Goal: Check status: Check status

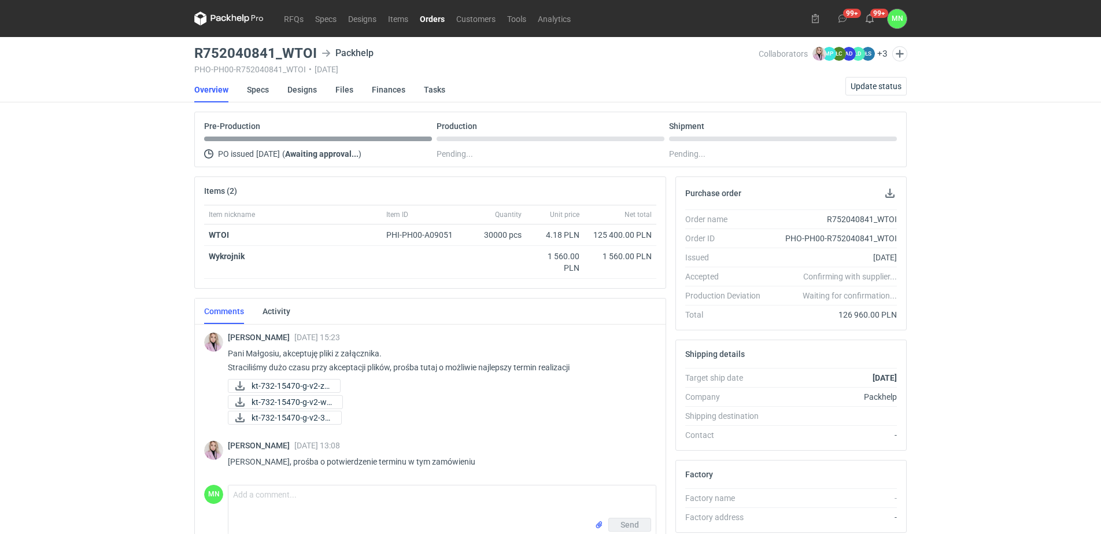
click at [432, 9] on nav "RFQs Specs Designs Items Orders Customers Tools Analytics" at bounding box center [385, 18] width 382 height 37
click at [427, 12] on link "Orders" at bounding box center [432, 19] width 36 height 14
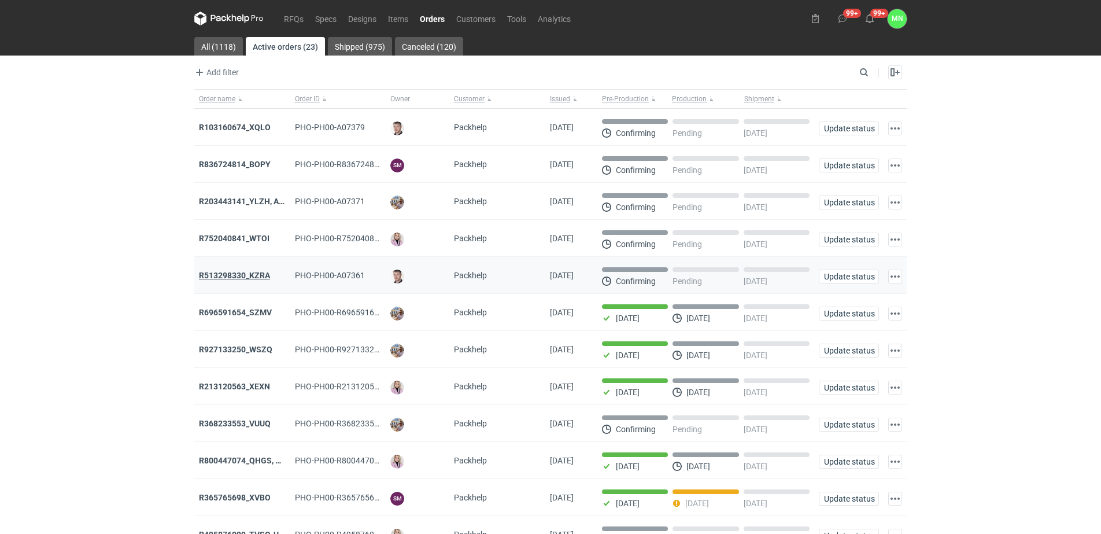
click at [254, 277] on strong "R513298330_KZRA" at bounding box center [234, 275] width 71 height 9
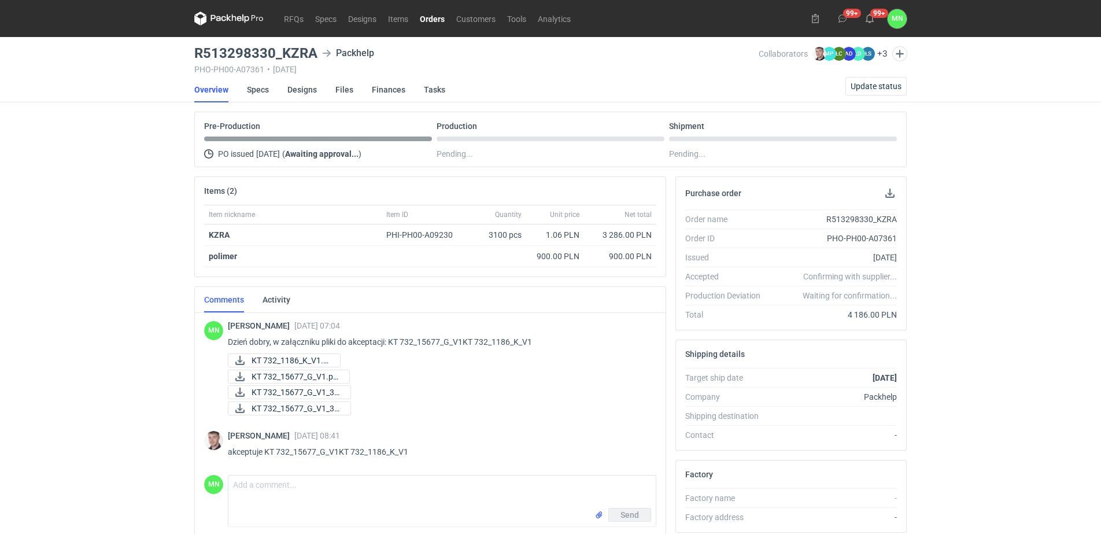
click at [279, 49] on h3 "R513298330_KZRA" at bounding box center [255, 53] width 123 height 14
copy h3 "R513298330_KZRA"
click at [426, 19] on link "Orders" at bounding box center [432, 19] width 36 height 14
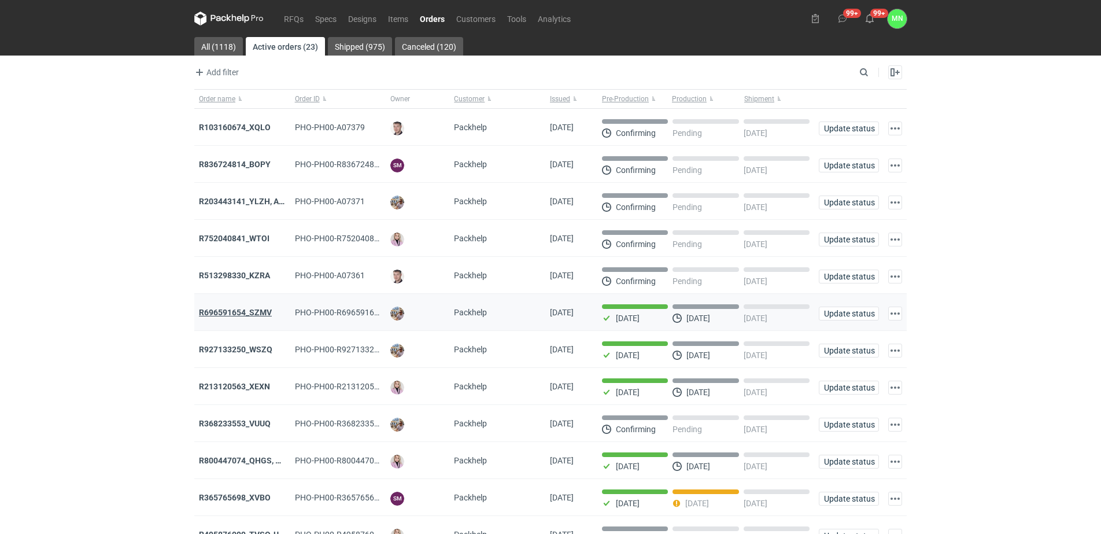
click at [250, 314] on strong "R696591654_SZMV" at bounding box center [235, 312] width 73 height 9
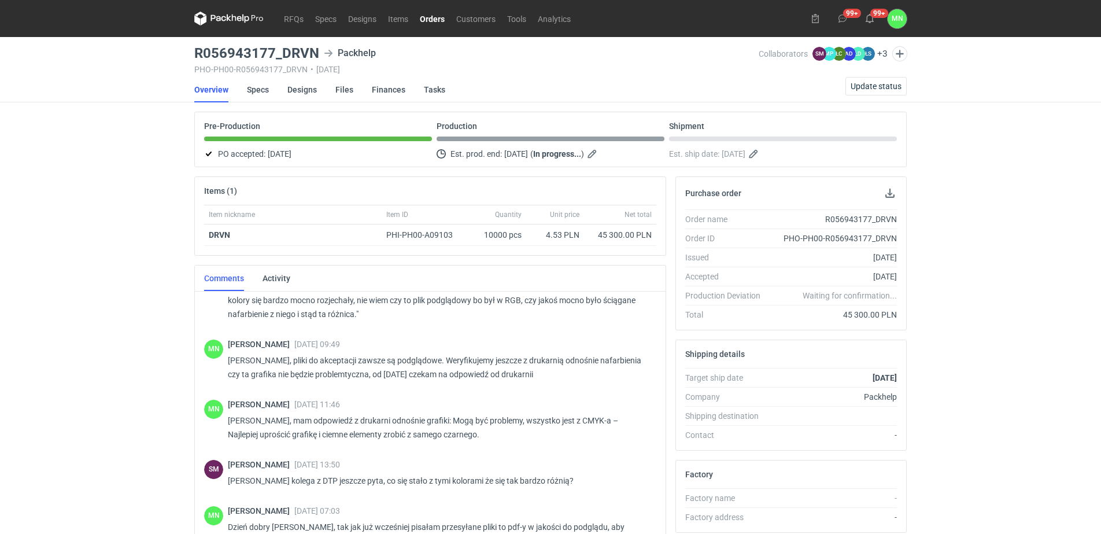
click at [425, 18] on link "Orders" at bounding box center [432, 19] width 36 height 14
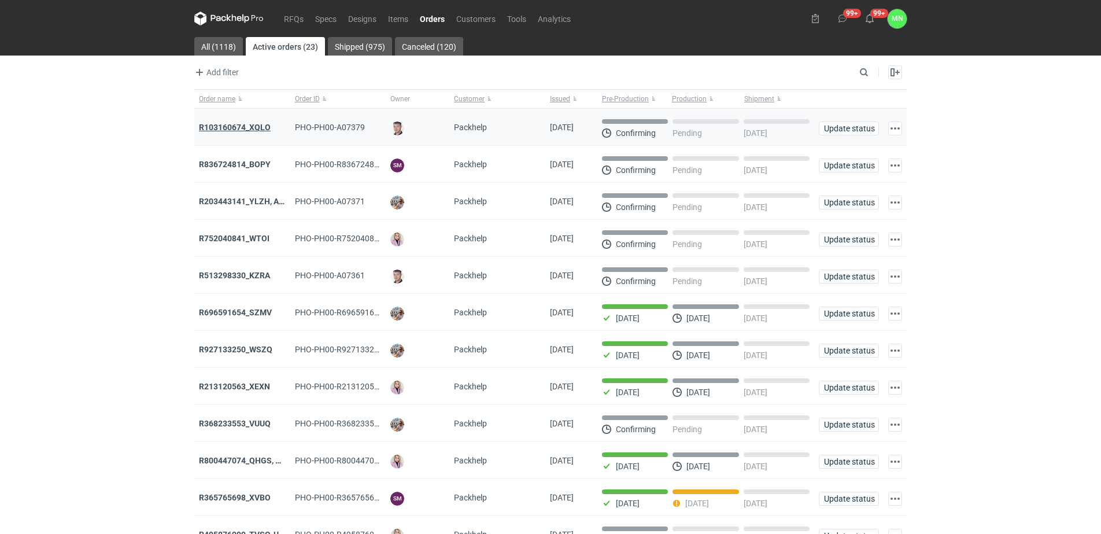
click at [252, 125] on strong "R103160674_XQLO" at bounding box center [235, 127] width 72 height 9
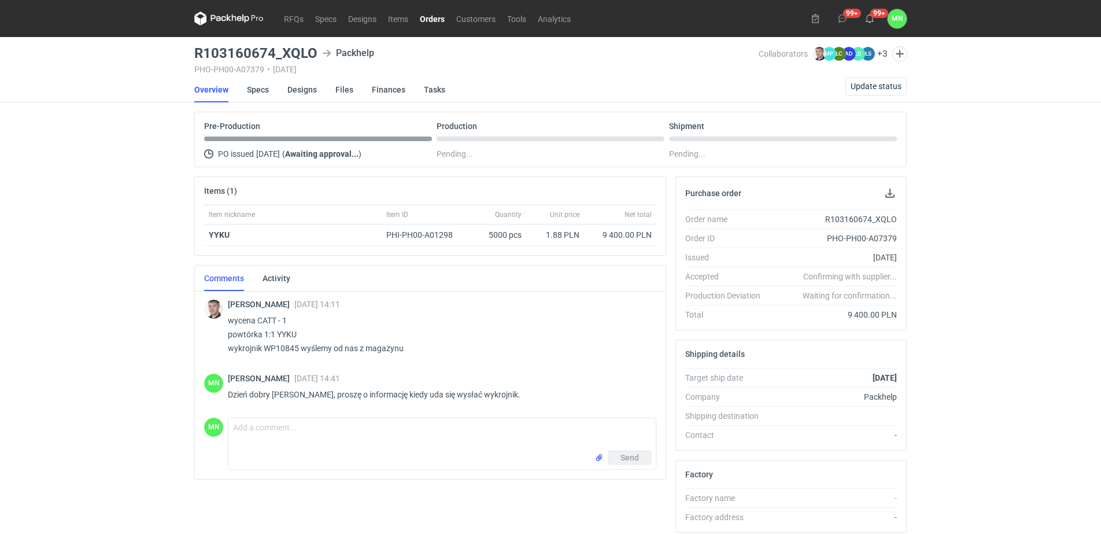
click at [446, 17] on link "Orders" at bounding box center [432, 19] width 36 height 14
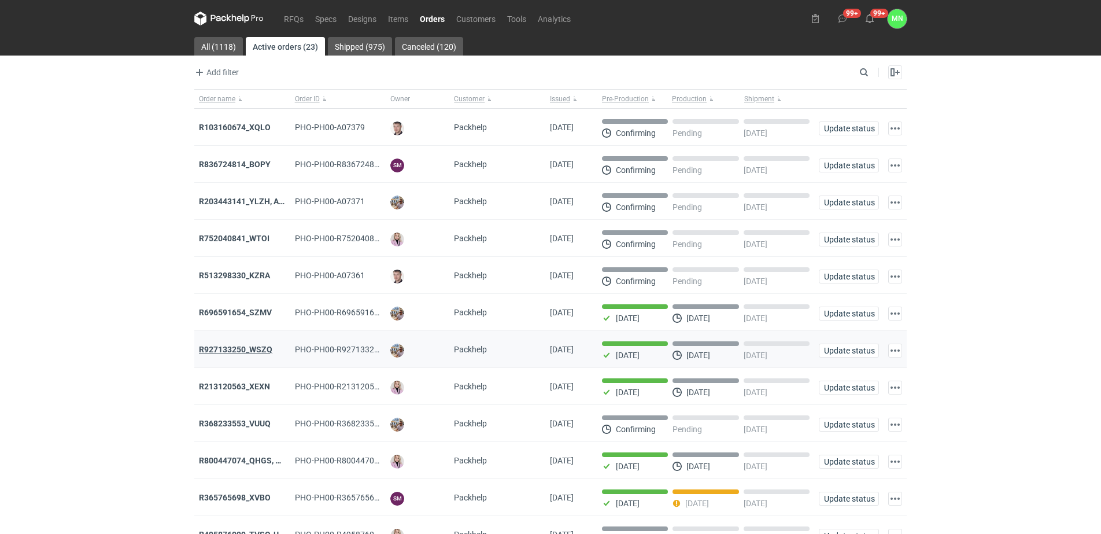
click at [258, 353] on strong "R927133250_WSZQ" at bounding box center [235, 349] width 73 height 9
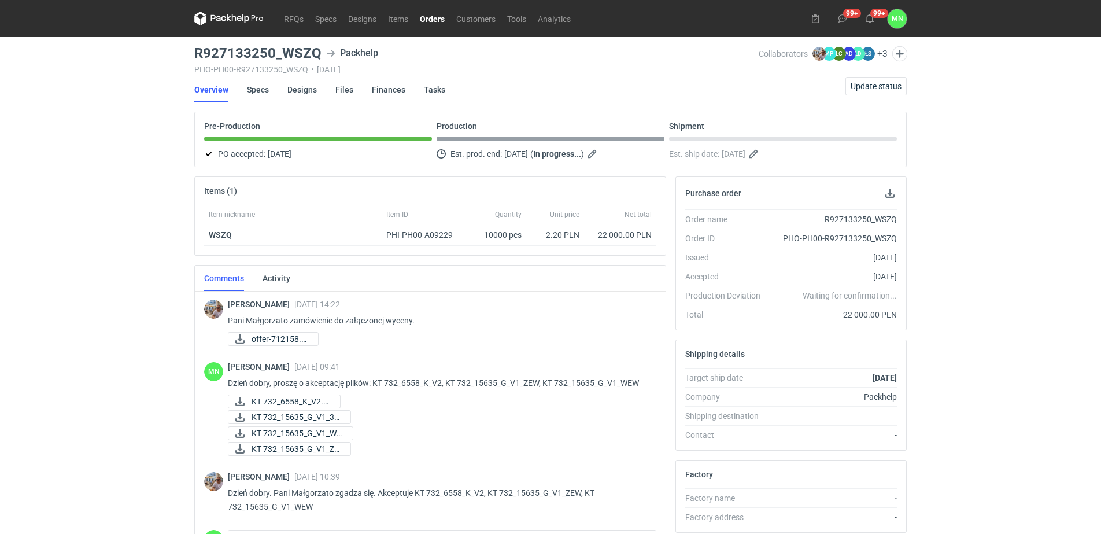
click at [437, 21] on link "Orders" at bounding box center [432, 19] width 36 height 14
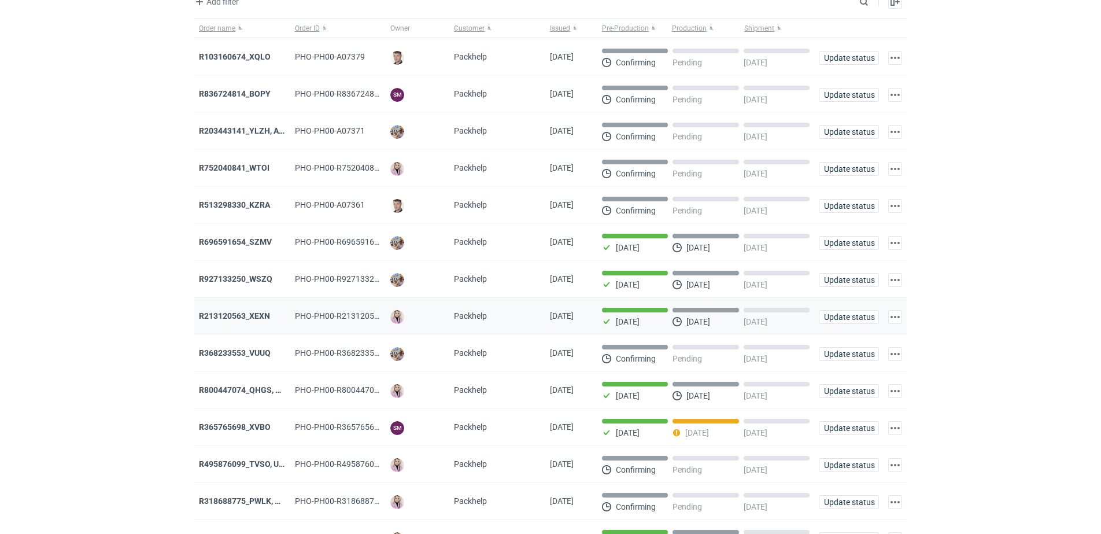
scroll to position [72, 0]
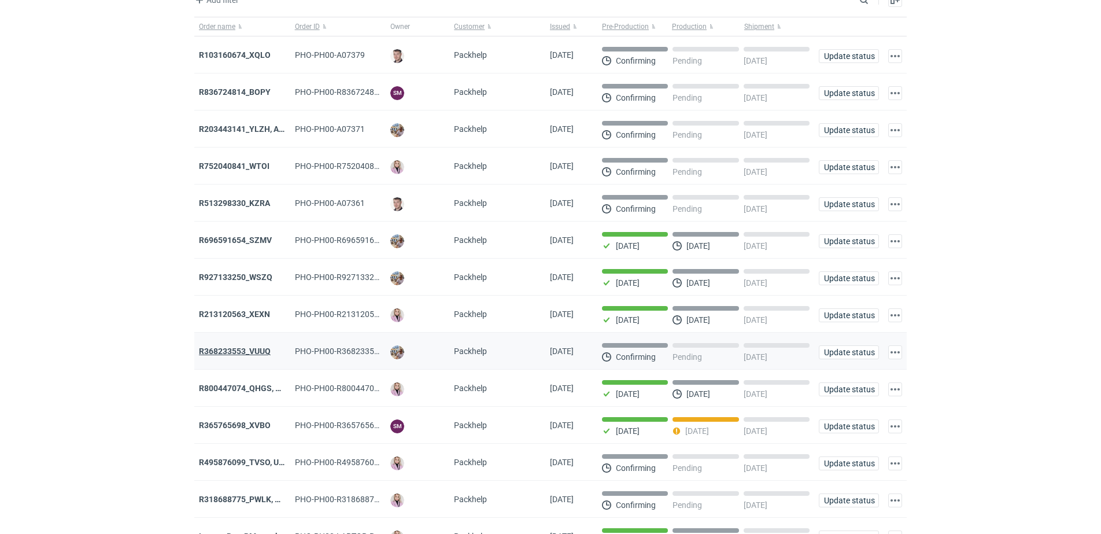
click at [264, 356] on strong "R368233553_VUUQ" at bounding box center [235, 350] width 72 height 9
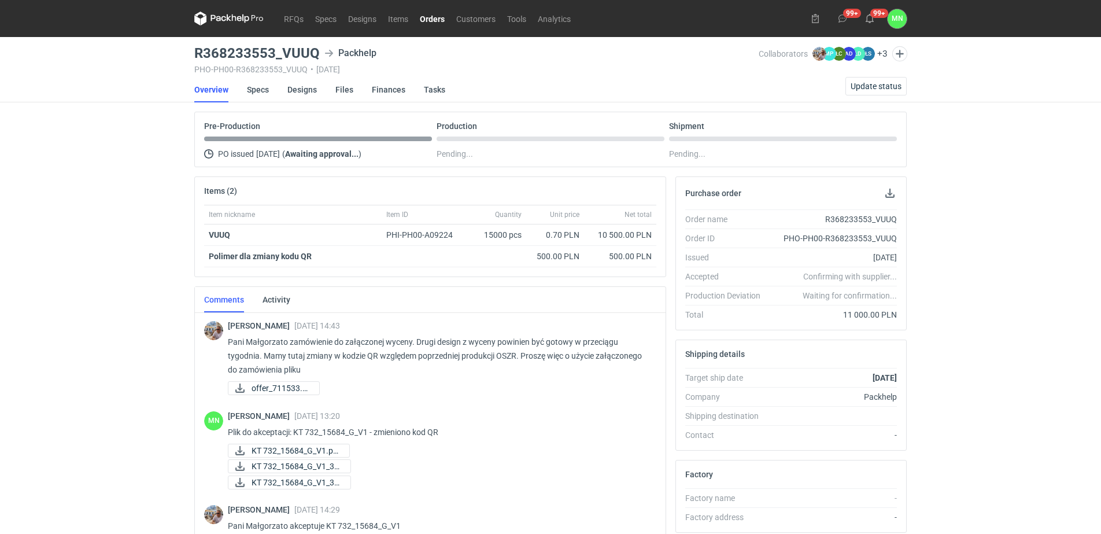
click at [298, 52] on h3 "R368233553_VUUQ" at bounding box center [256, 53] width 125 height 14
copy h3 "R368233553_VUUQ"
click at [425, 20] on link "Orders" at bounding box center [432, 19] width 36 height 14
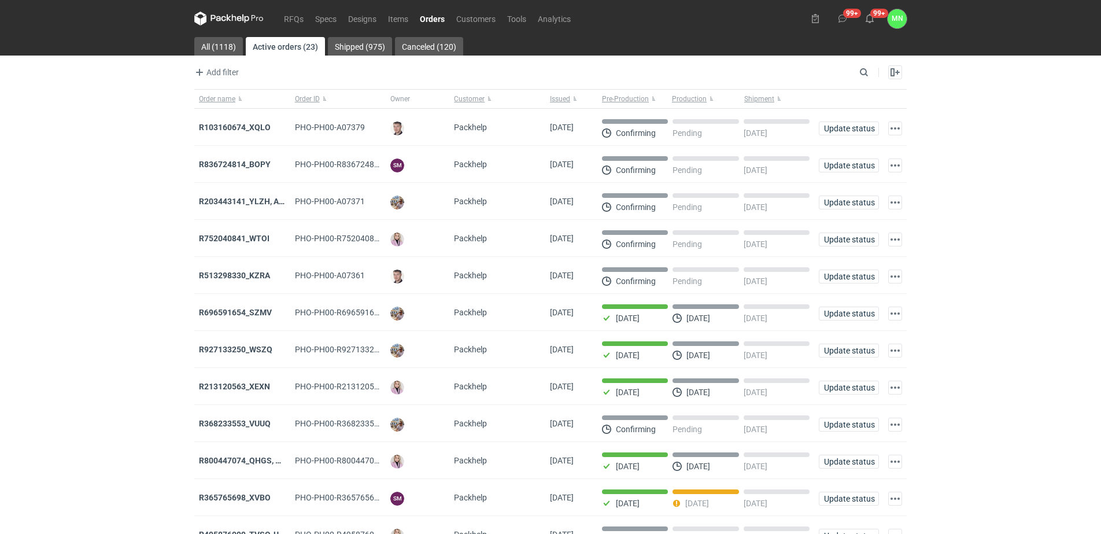
click at [262, 131] on strong "R103160674_XQLO" at bounding box center [235, 127] width 72 height 9
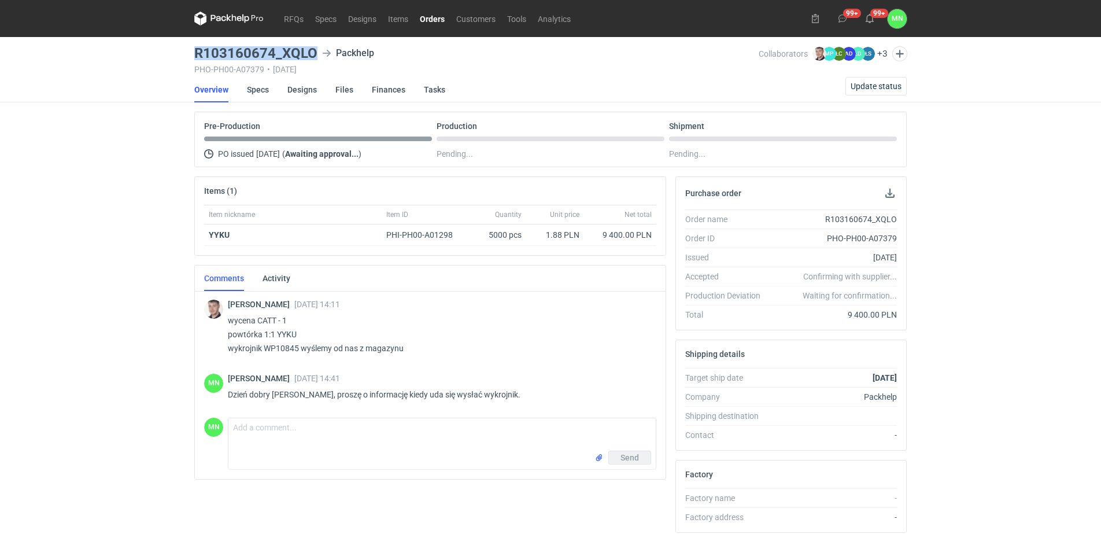
drag, startPoint x: 315, startPoint y: 51, endPoint x: 195, endPoint y: 57, distance: 119.8
click at [195, 57] on h3 "R103160674_XQLO" at bounding box center [255, 53] width 123 height 14
copy h3 "R103160674_XQLO"
